Goal: Information Seeking & Learning: Find specific fact

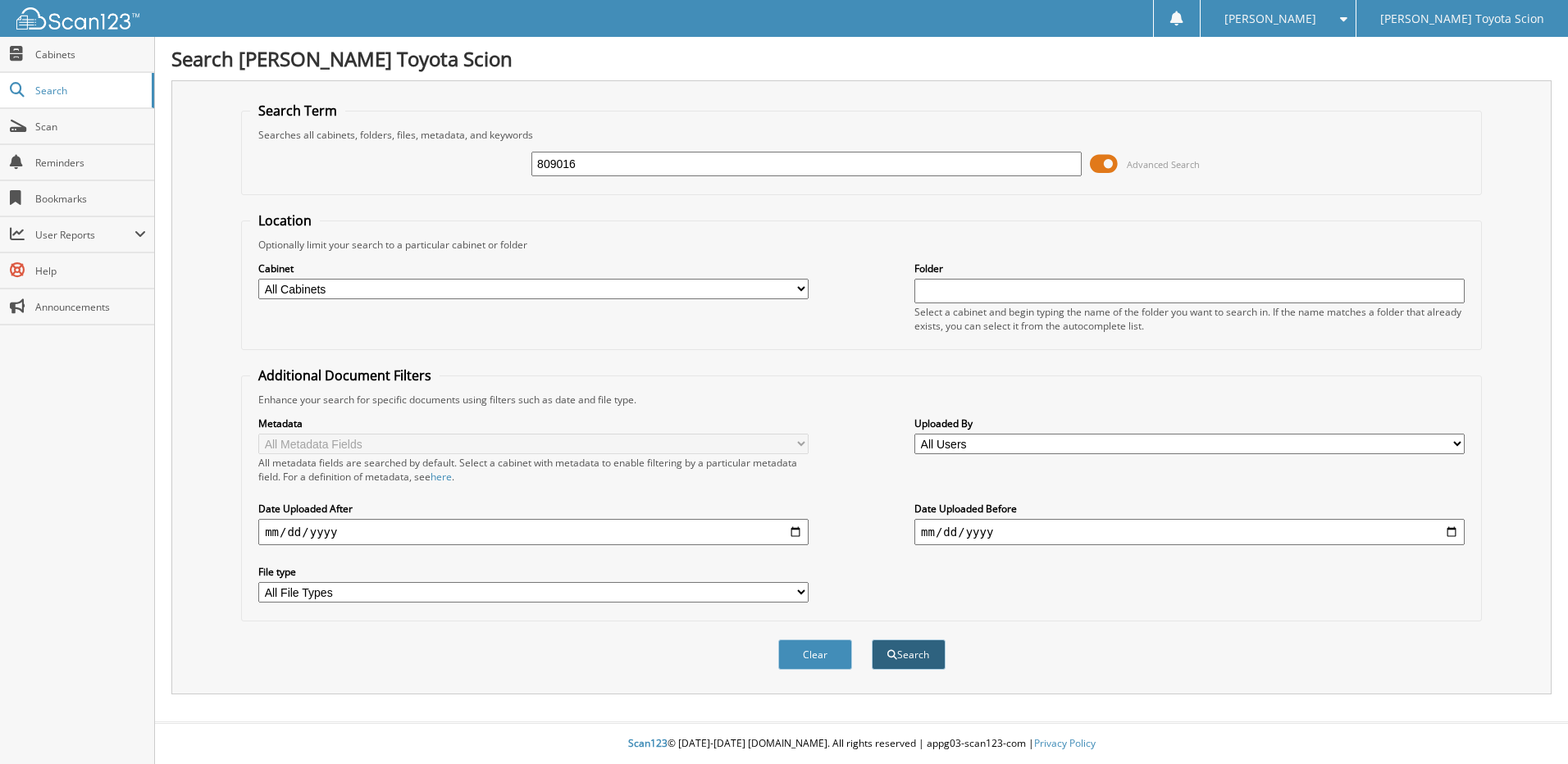
type input "809016"
click at [921, 657] on button "Search" at bounding box center [909, 654] width 74 height 30
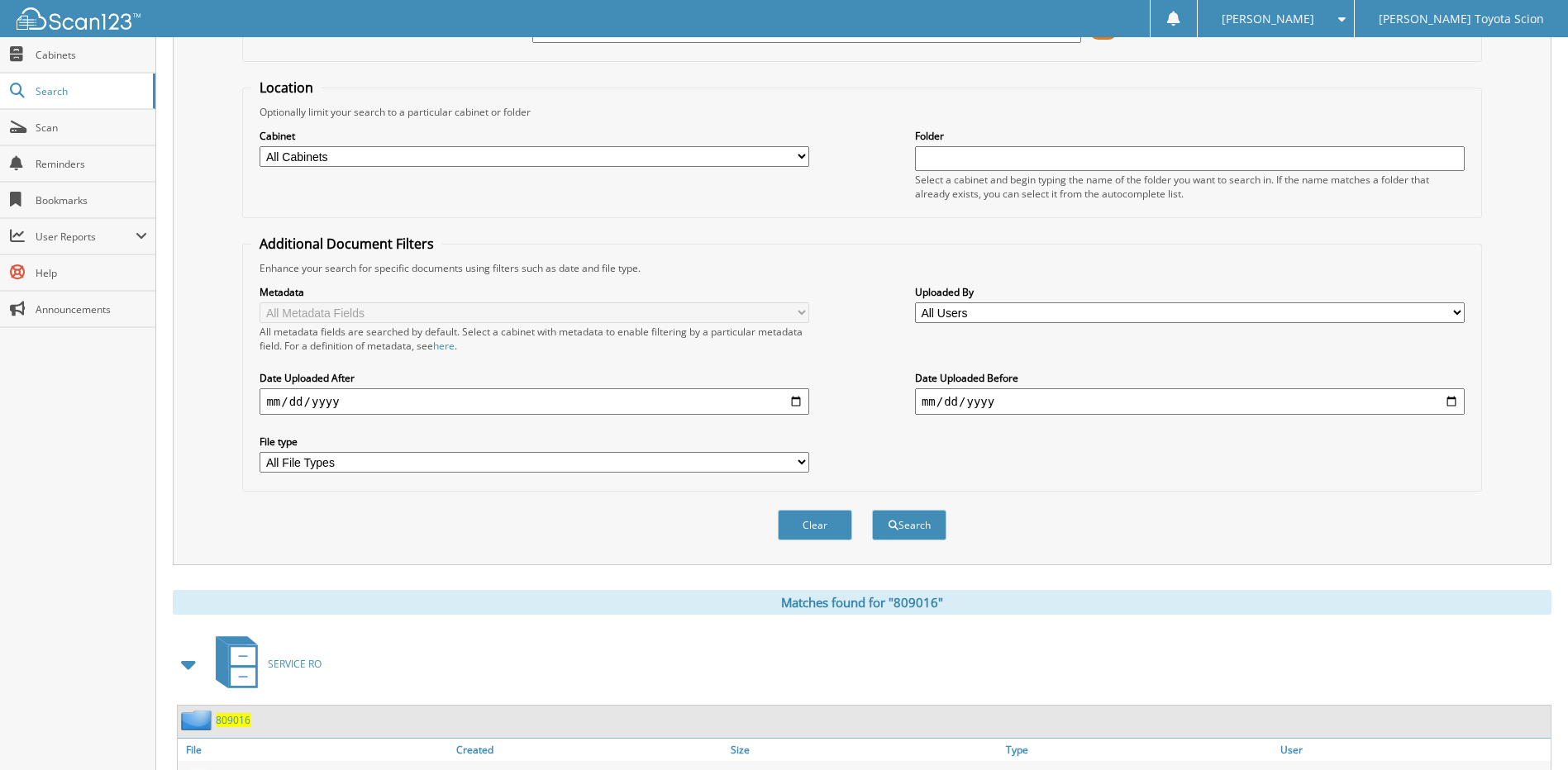
scroll to position [218, 0]
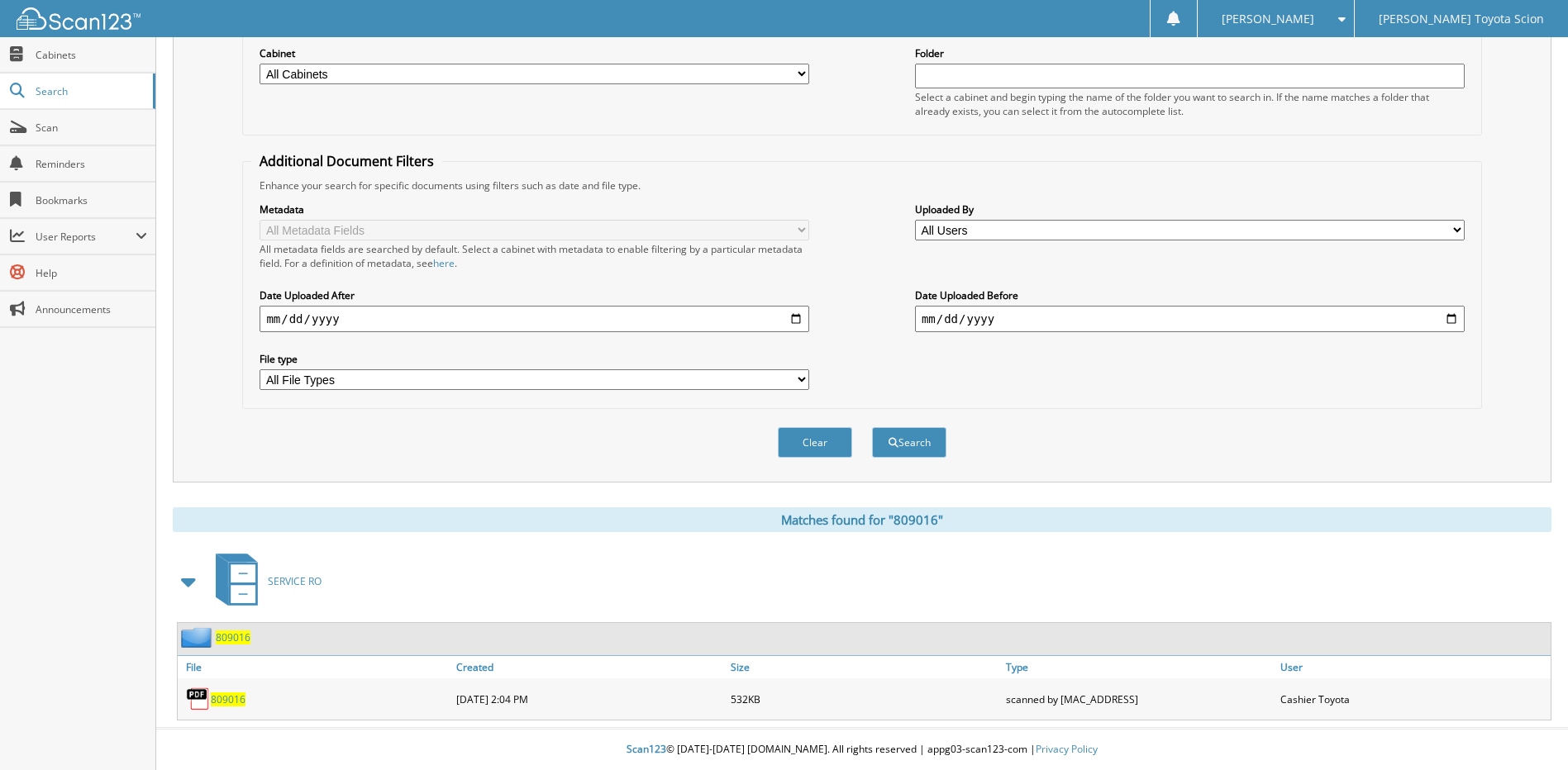
click at [231, 699] on span "809016" at bounding box center [228, 699] width 35 height 14
